Goal: Task Accomplishment & Management: Use online tool/utility

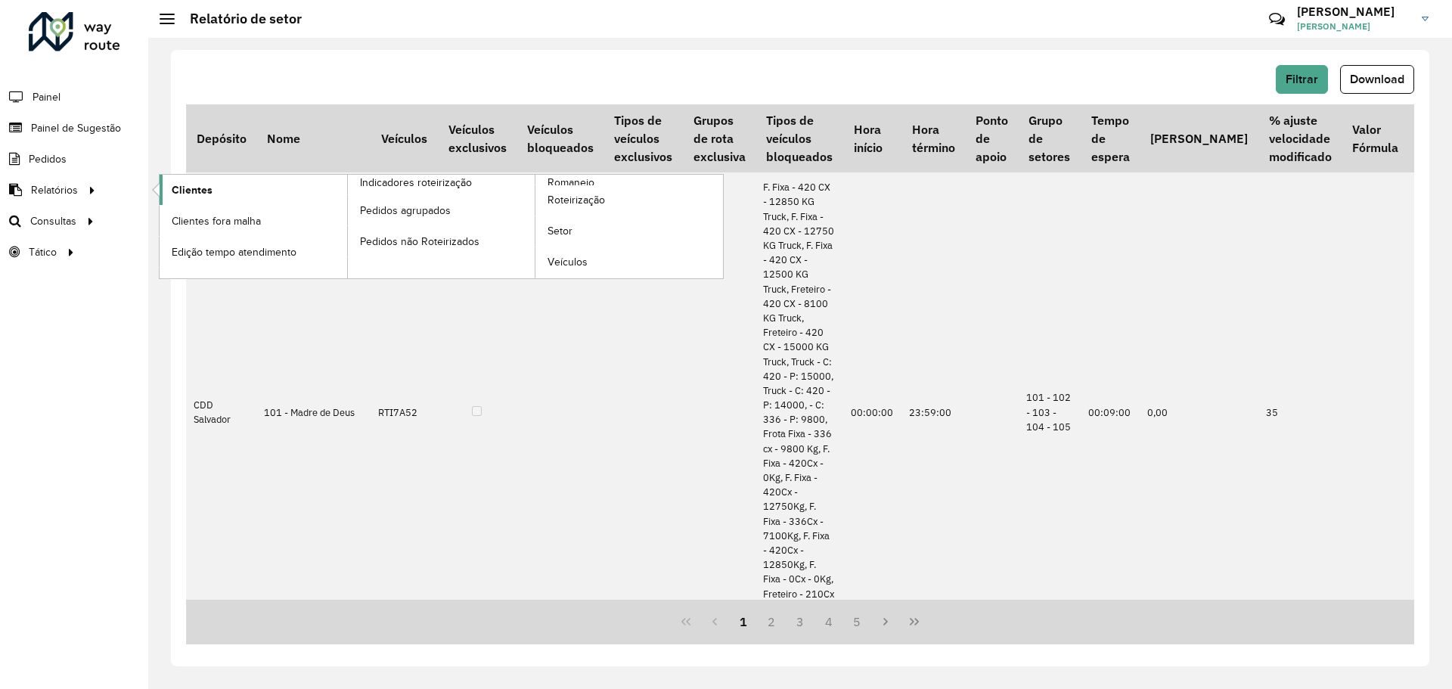
click at [174, 197] on span "Clientes" at bounding box center [192, 190] width 41 height 16
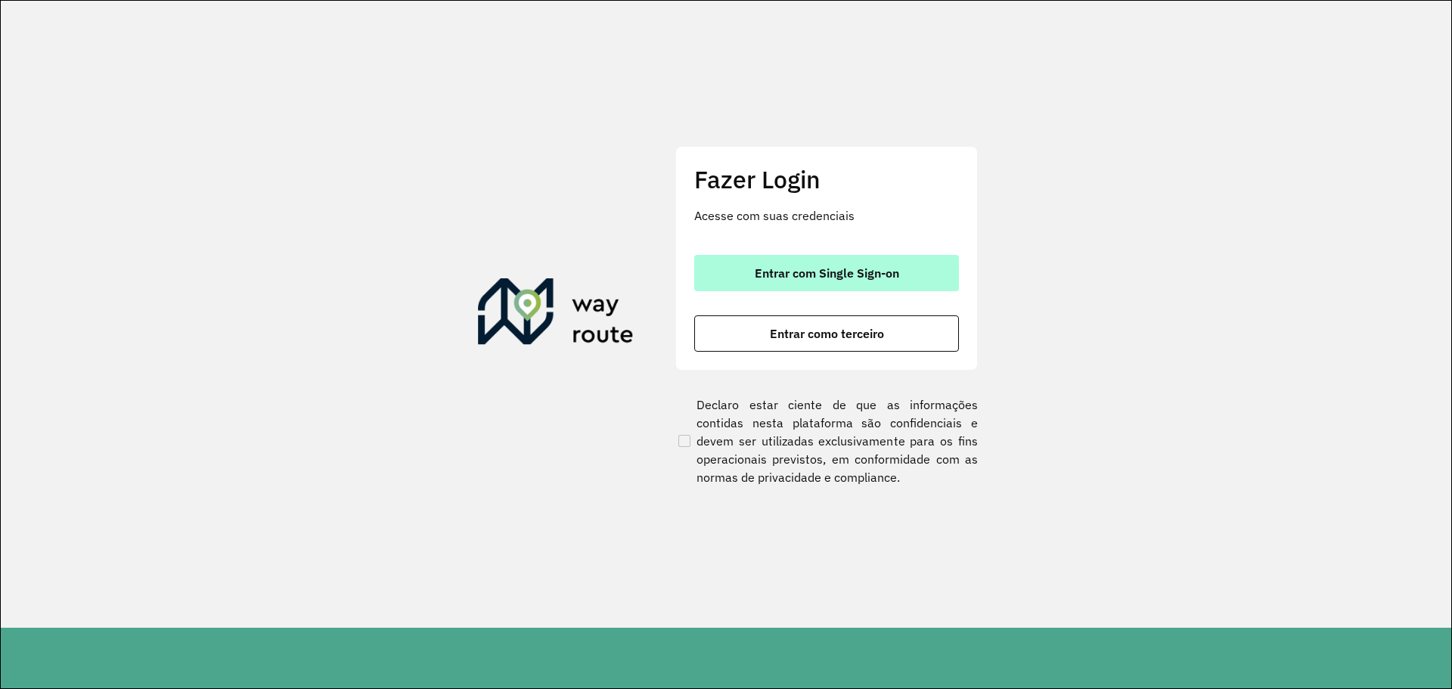
click at [937, 277] on button "Entrar com Single Sign-on" at bounding box center [826, 273] width 265 height 36
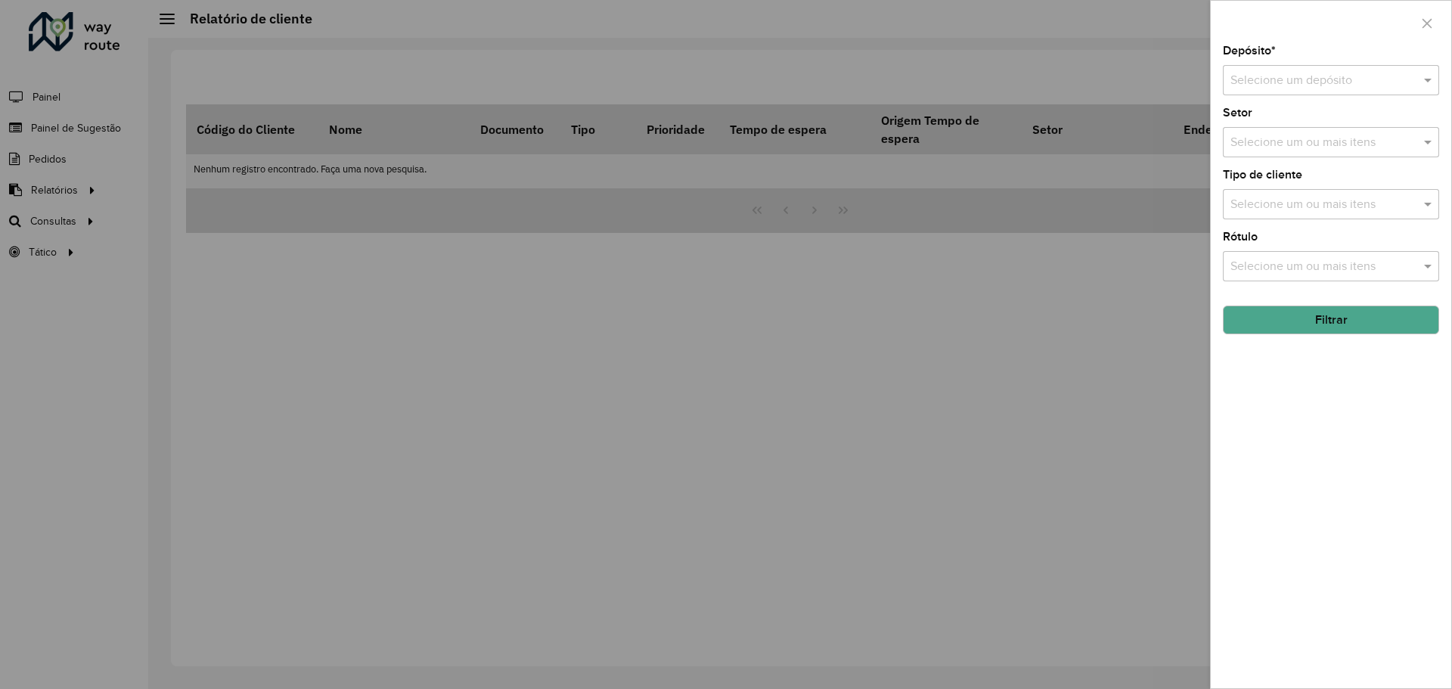
click at [1331, 96] on div "Depósito * Selecione um depósito Setor Selecione um ou mais itens Tipo de clien…" at bounding box center [1331, 366] width 241 height 643
click at [1331, 90] on div "Selecione um depósito" at bounding box center [1331, 80] width 216 height 30
click at [1331, 138] on div "CDD Salvador" at bounding box center [1331, 150] width 215 height 26
click at [1350, 141] on input "text" at bounding box center [1324, 143] width 194 height 18
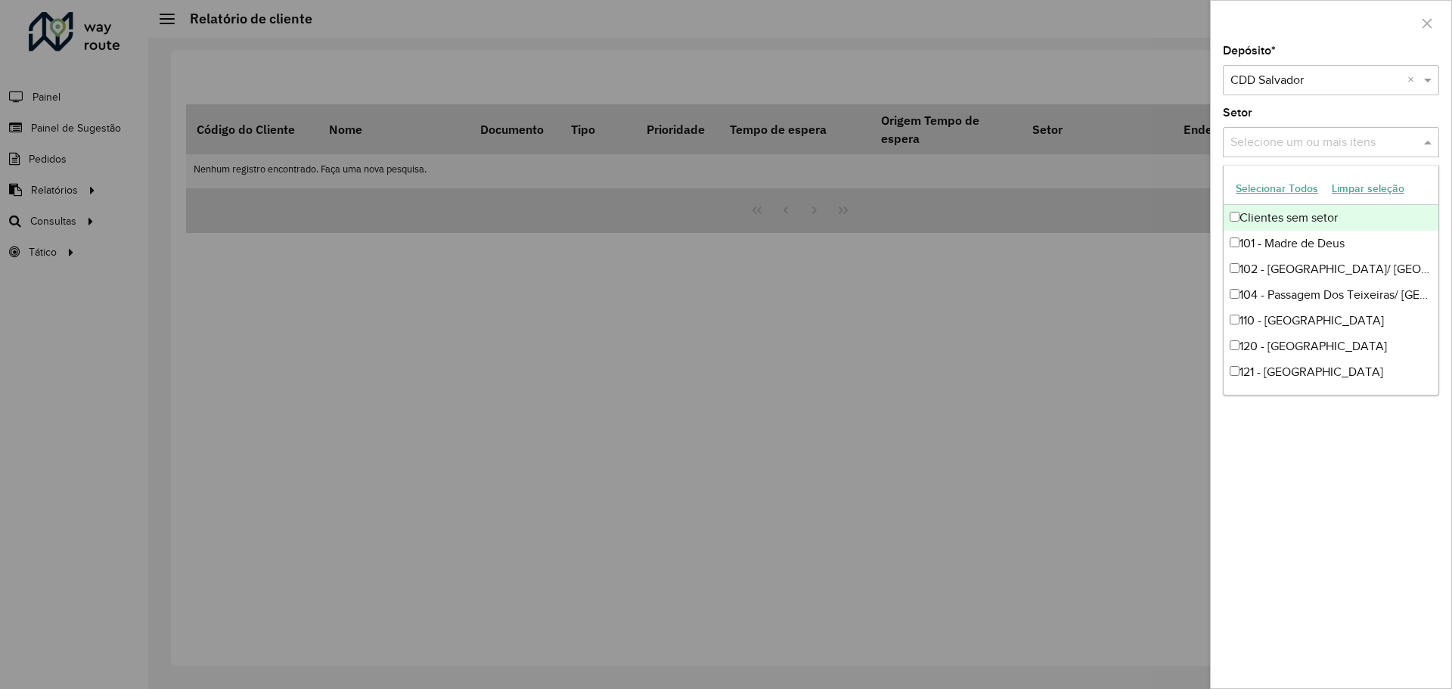
click at [1328, 137] on input "text" at bounding box center [1324, 143] width 194 height 18
click at [1275, 179] on button "Selecionar Todos" at bounding box center [1277, 188] width 96 height 23
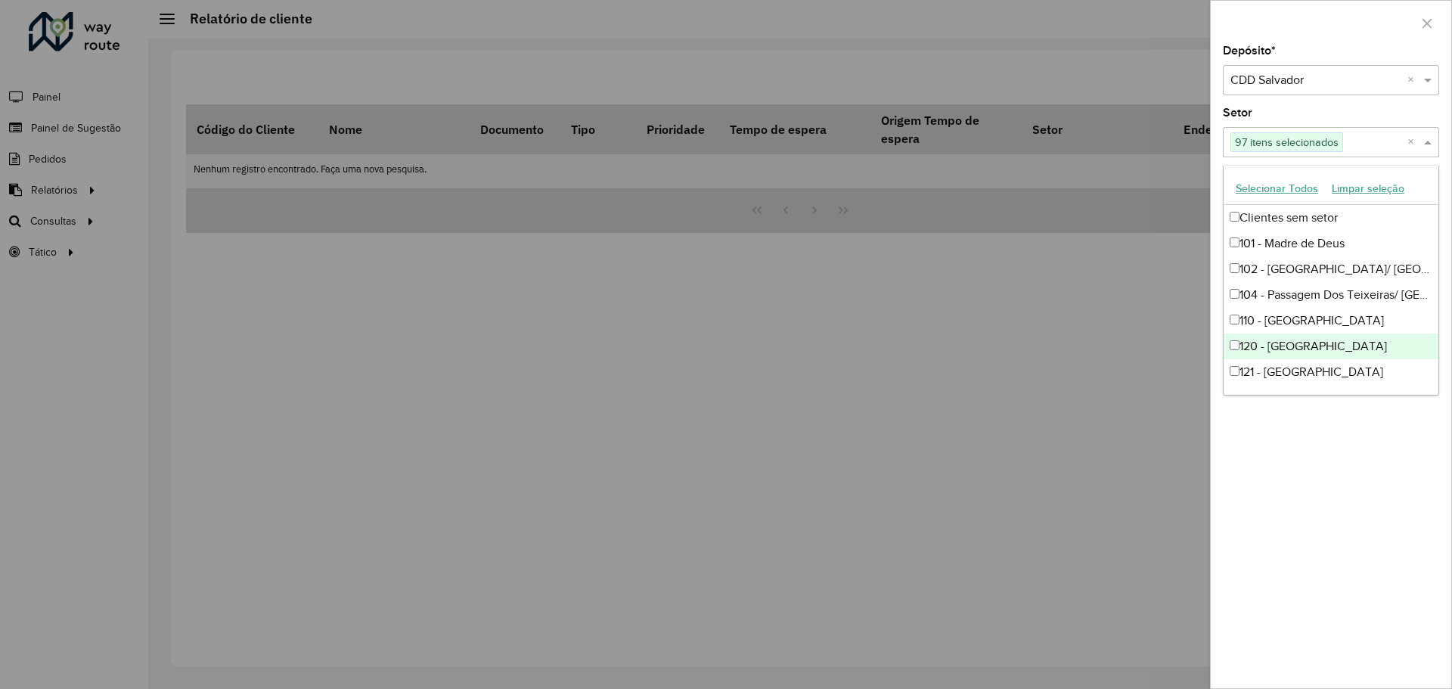
click at [1149, 365] on div at bounding box center [726, 344] width 1452 height 689
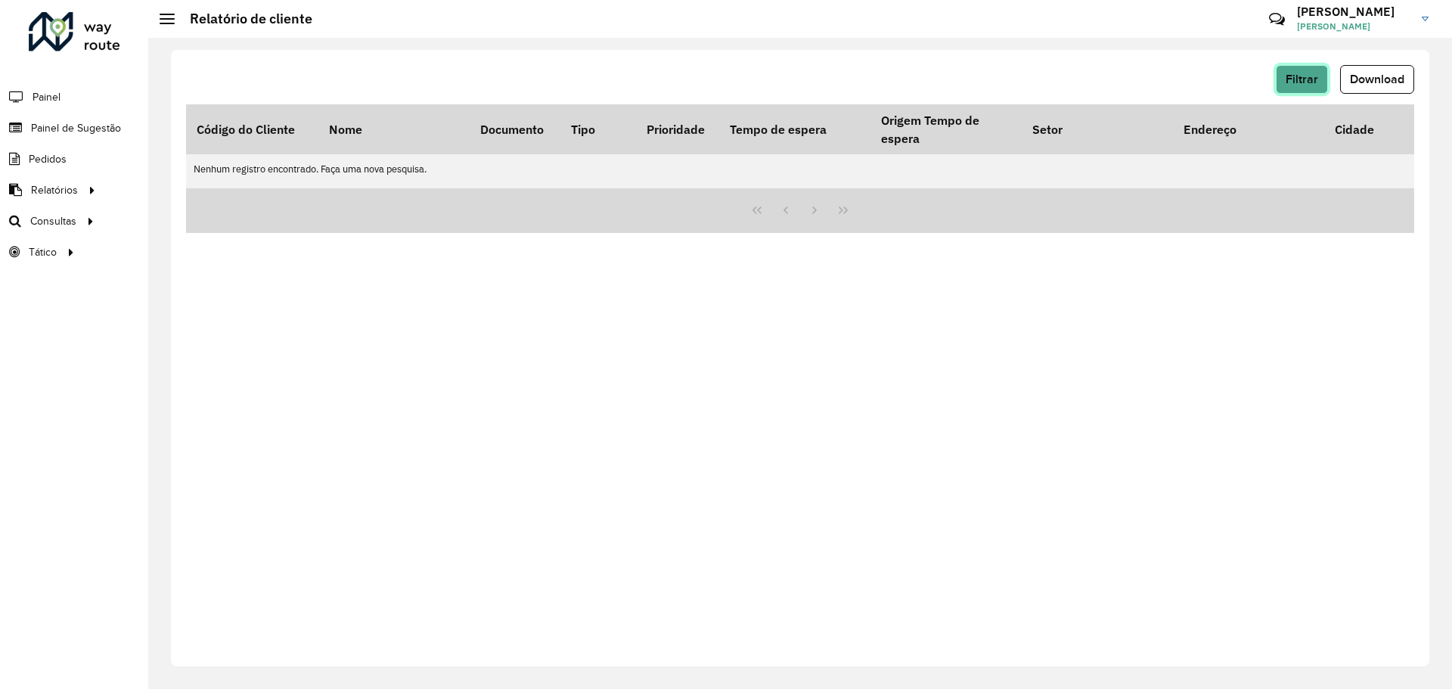
click at [1306, 79] on span "Filtrar" at bounding box center [1302, 79] width 33 height 13
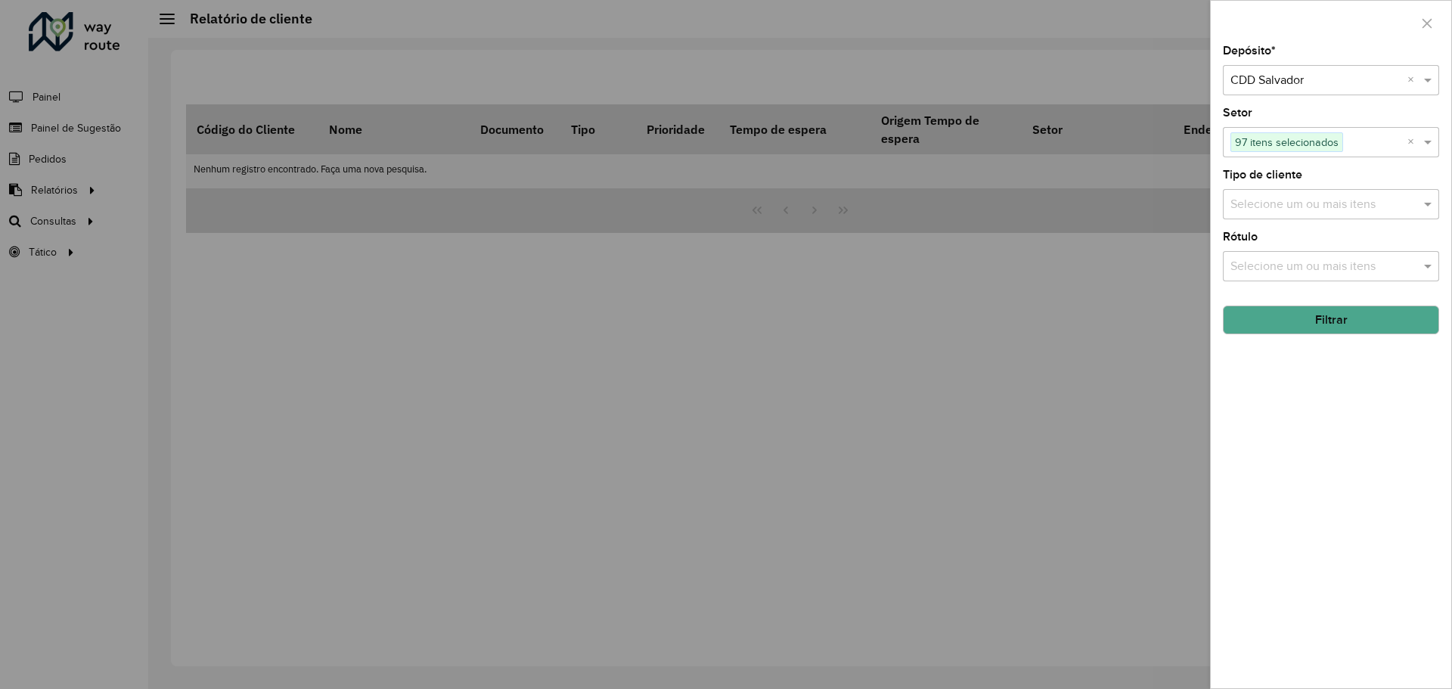
click at [1383, 214] on div "Selecione um ou mais itens" at bounding box center [1331, 204] width 216 height 30
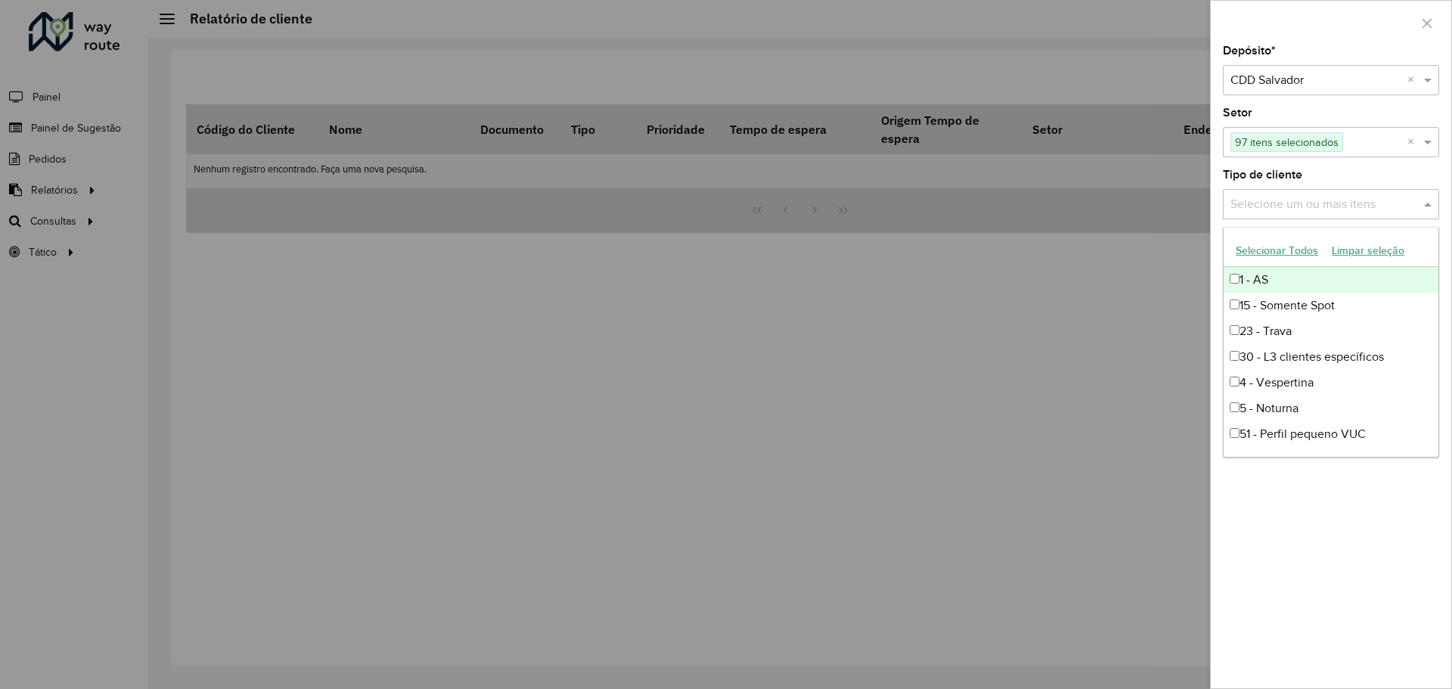
click at [1280, 253] on button "Selecionar Todos" at bounding box center [1277, 250] width 96 height 23
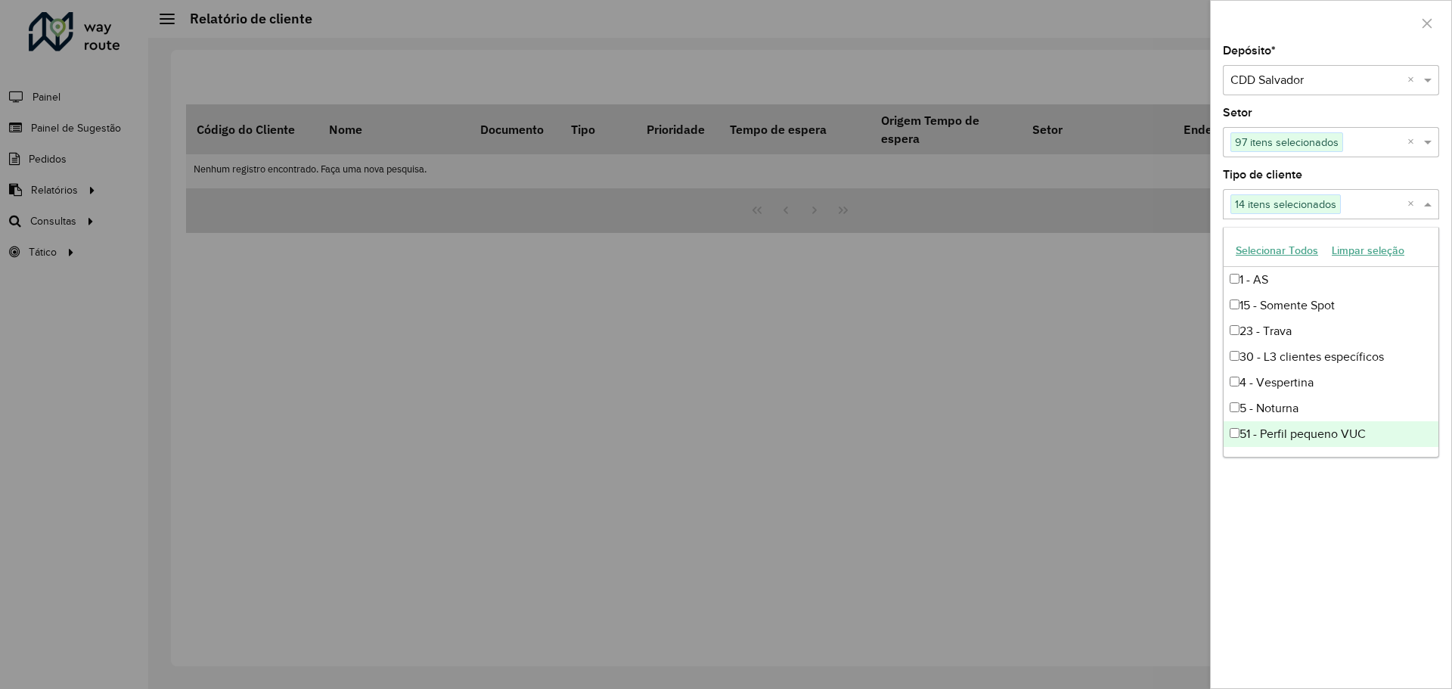
click at [1330, 525] on div "Depósito * Selecione um depósito × CDD Salvador × Setor Selecione um ou mais it…" at bounding box center [1331, 366] width 241 height 643
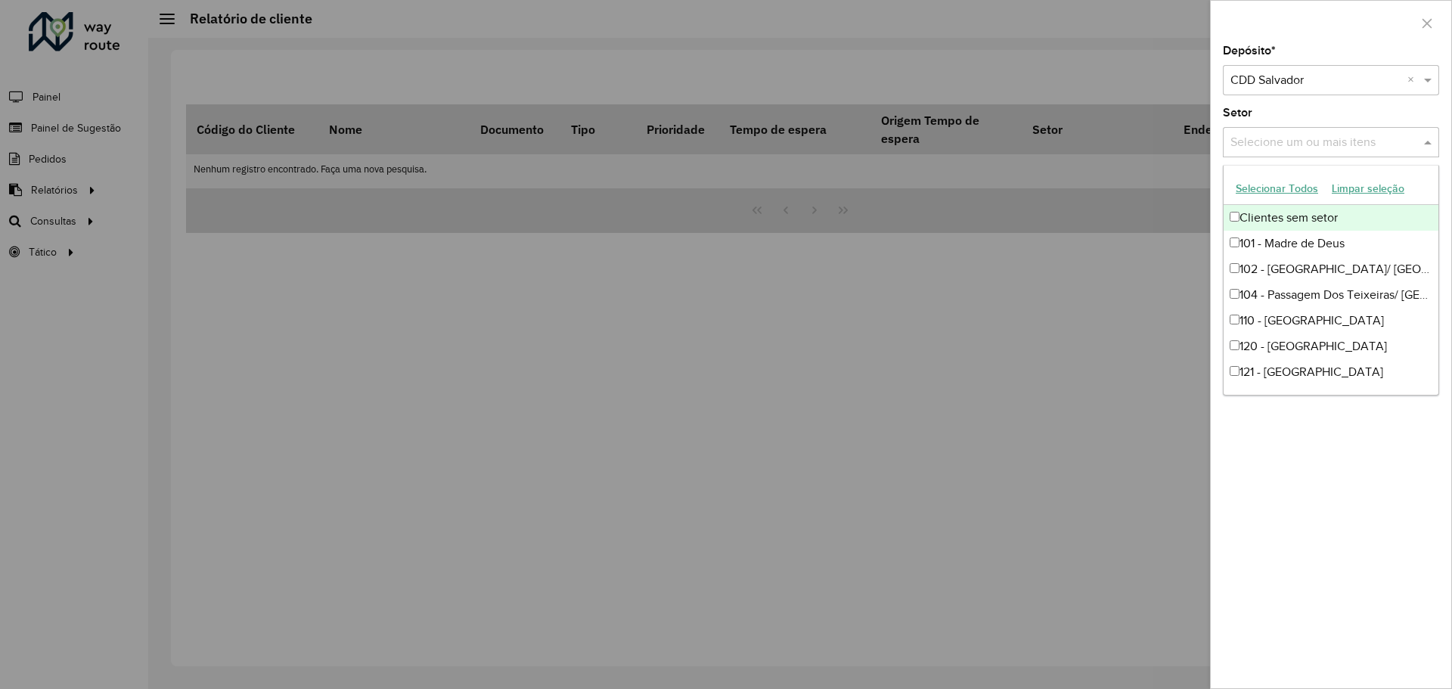
click at [1399, 143] on input "text" at bounding box center [1324, 143] width 194 height 18
click at [1347, 39] on div at bounding box center [1331, 23] width 241 height 45
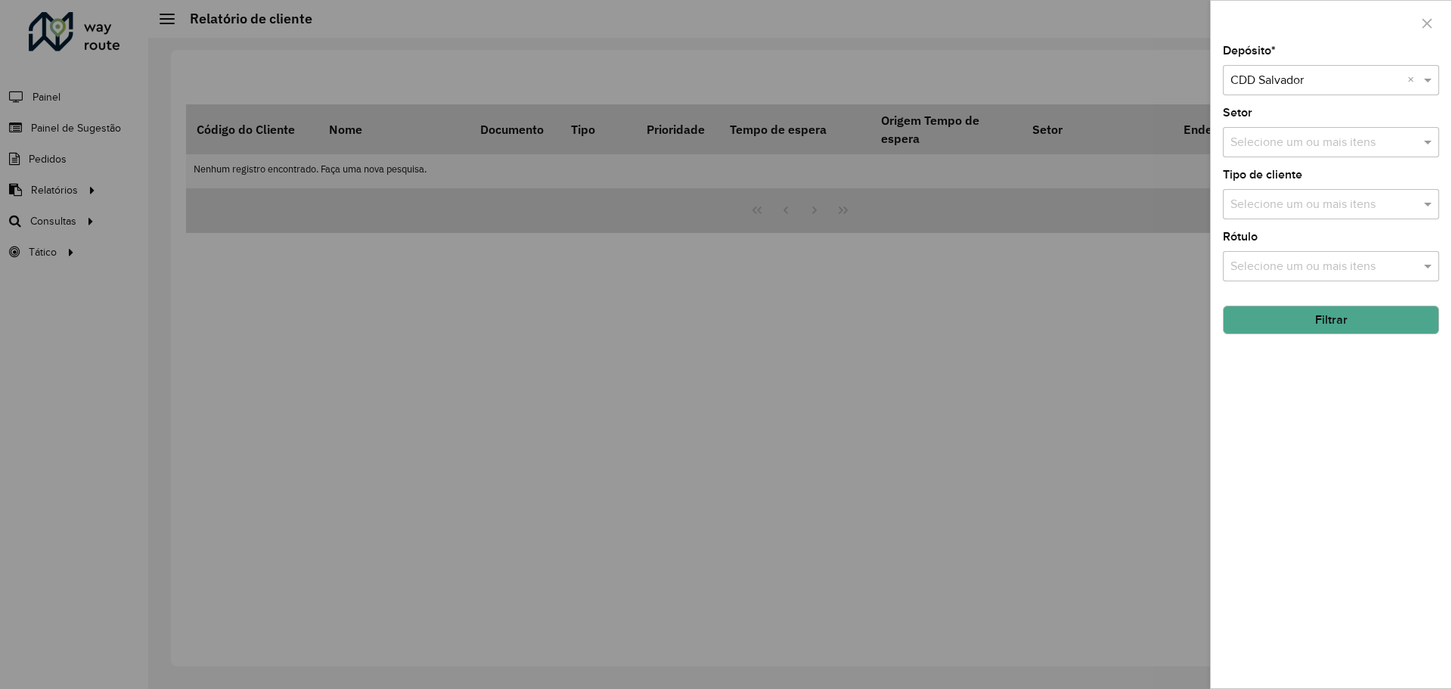
click at [1388, 87] on input "text" at bounding box center [1316, 81] width 171 height 18
click at [1387, 87] on input "text" at bounding box center [1316, 81] width 171 height 18
click at [1366, 316] on button "Filtrar" at bounding box center [1331, 320] width 216 height 29
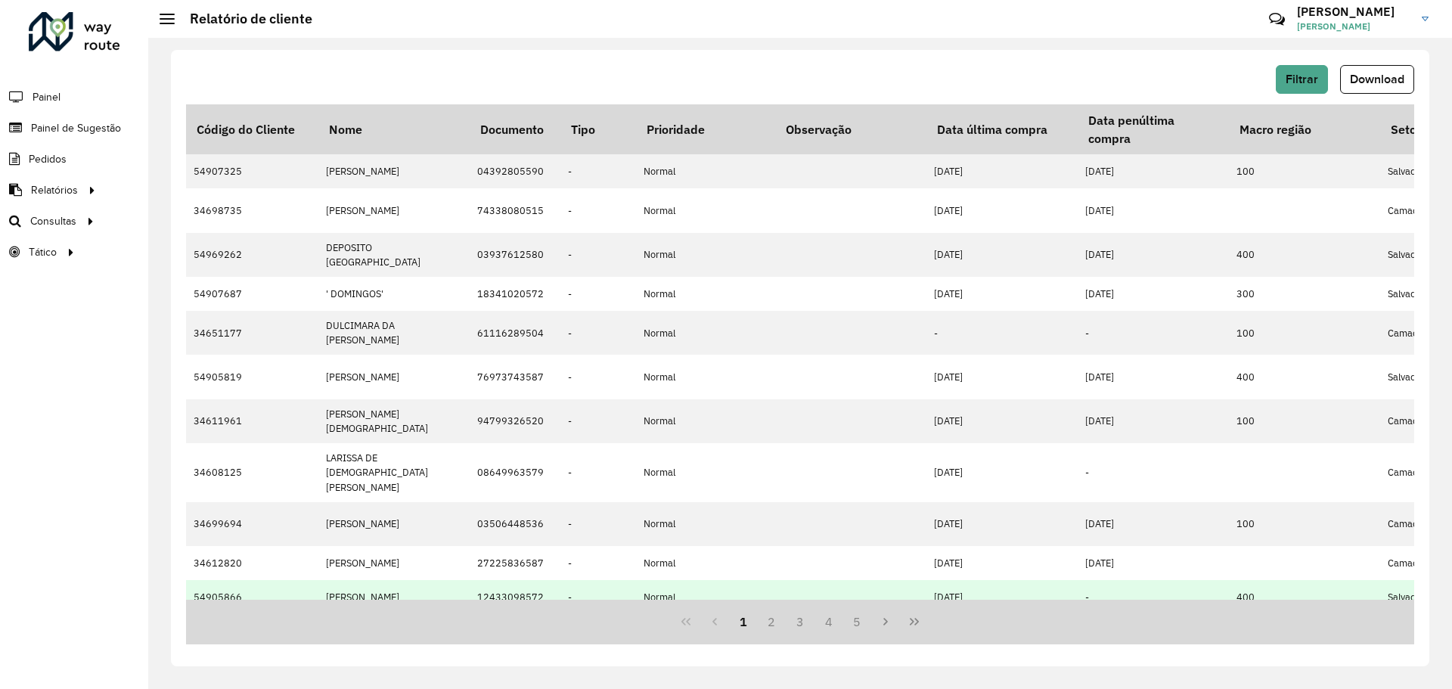
scroll to position [0, 2150]
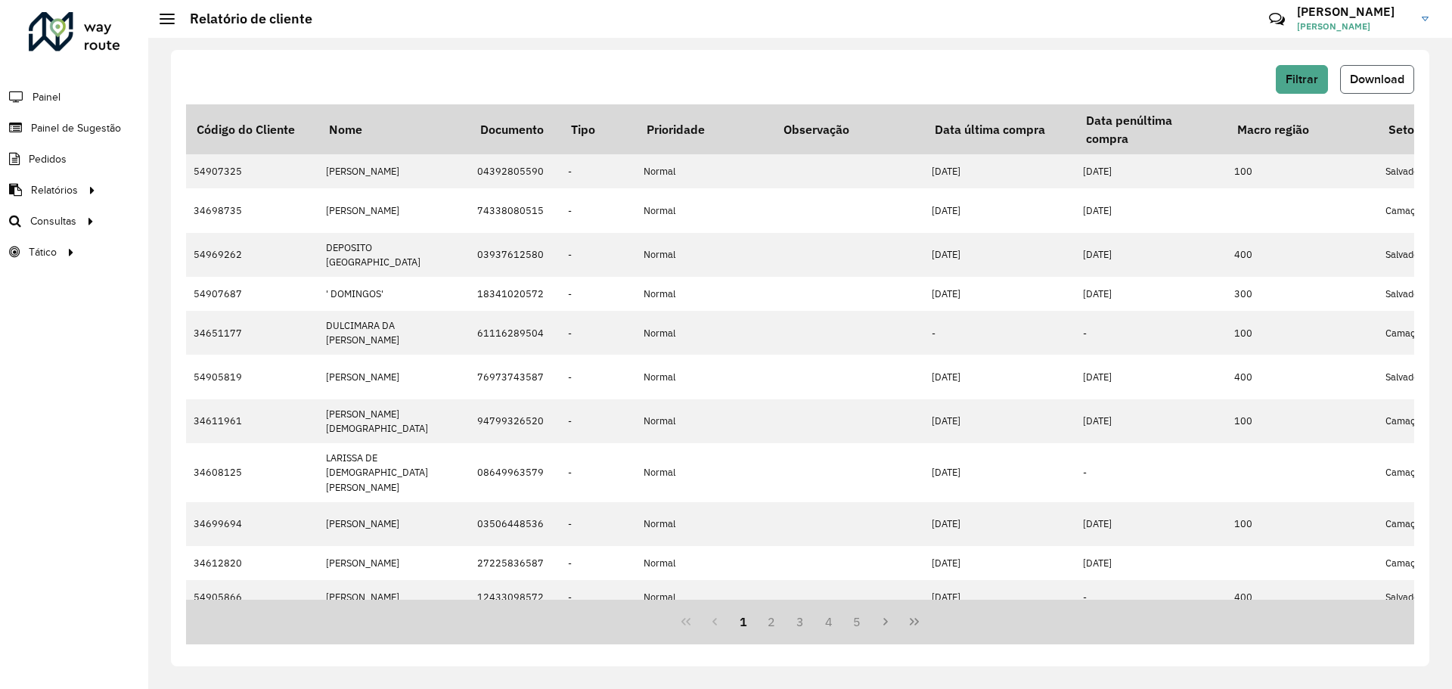
click at [1356, 76] on span "Download" at bounding box center [1377, 79] width 54 height 13
